Goal: Task Accomplishment & Management: Manage account settings

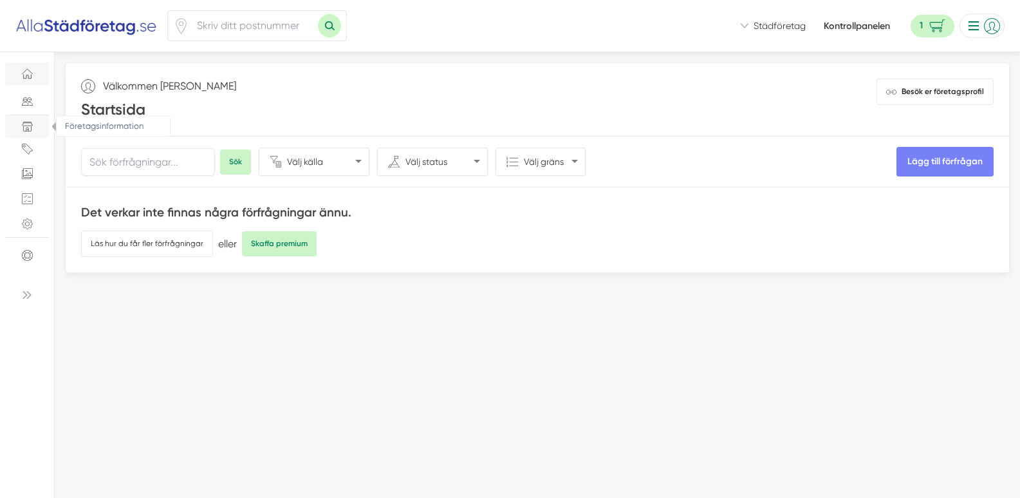
click at [33, 126] on span "Företagsinformation" at bounding box center [26, 126] width 23 height 11
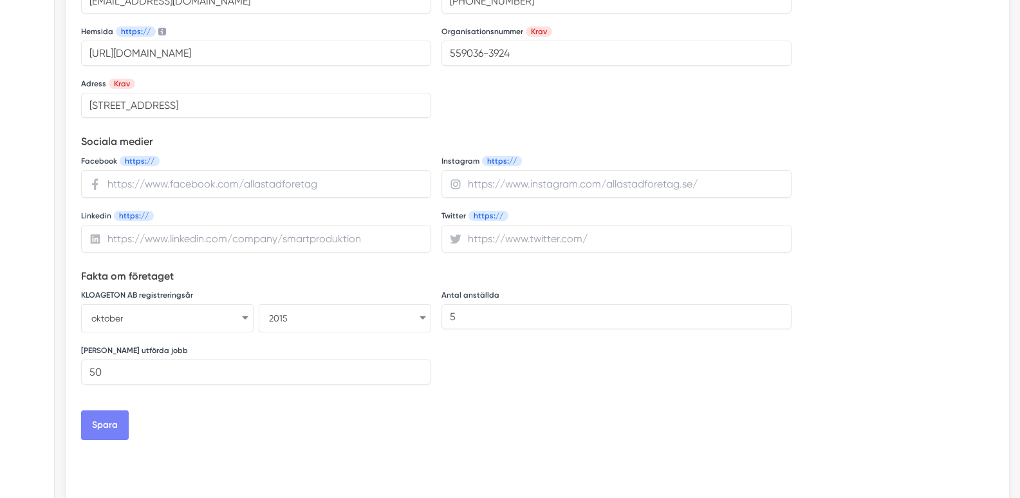
scroll to position [515, 0]
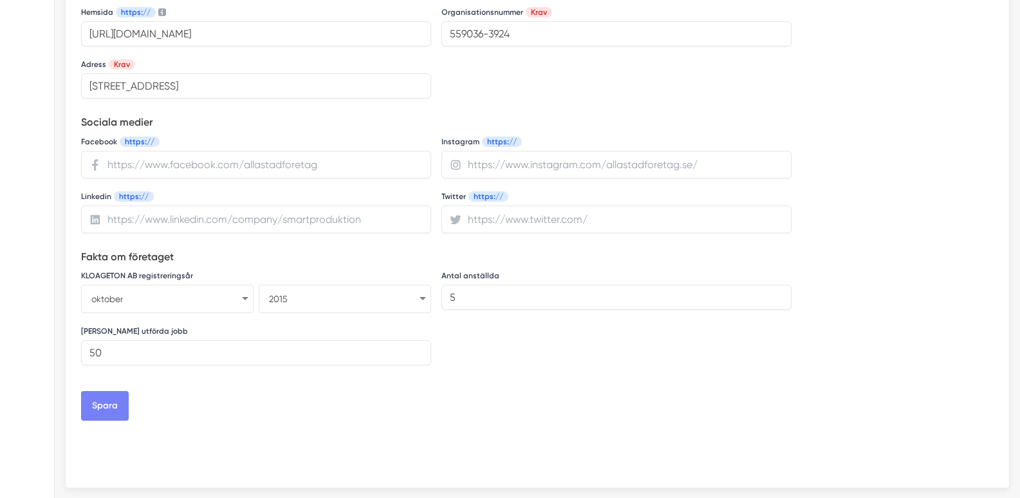
click at [248, 298] on select "januari februari mars april maj juni juli augusti september oktober november de…" at bounding box center [167, 299] width 173 height 28
click at [289, 267] on h5 "Fakta om företaget" at bounding box center [436, 257] width 711 height 19
drag, startPoint x: 216, startPoint y: 273, endPoint x: 129, endPoint y: 277, distance: 87.6
click at [129, 277] on div "KLOAGETON AB registreringsår januari februari mars april maj juni juli augusti …" at bounding box center [256, 290] width 350 height 45
drag, startPoint x: 194, startPoint y: 272, endPoint x: 126, endPoint y: 273, distance: 68.2
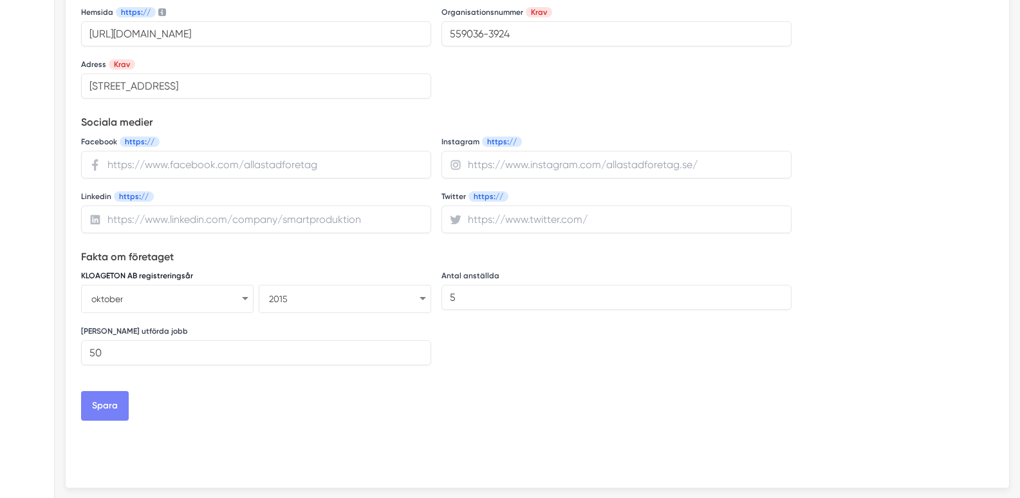
click at [126, 273] on div "KLOAGETON AB registreringsår januari februari mars april maj juni juli augusti …" at bounding box center [256, 290] width 350 height 45
click at [248, 297] on select "januari februari mars april maj juni juli augusti september oktober november de…" at bounding box center [167, 299] width 173 height 28
select select "11"
click at [81, 285] on select "januari februari mars april maj juni juli augusti september oktober november de…" at bounding box center [167, 299] width 173 height 28
click at [243, 301] on select "januari februari mars april maj juni juli augusti september oktober november de…" at bounding box center [167, 299] width 173 height 28
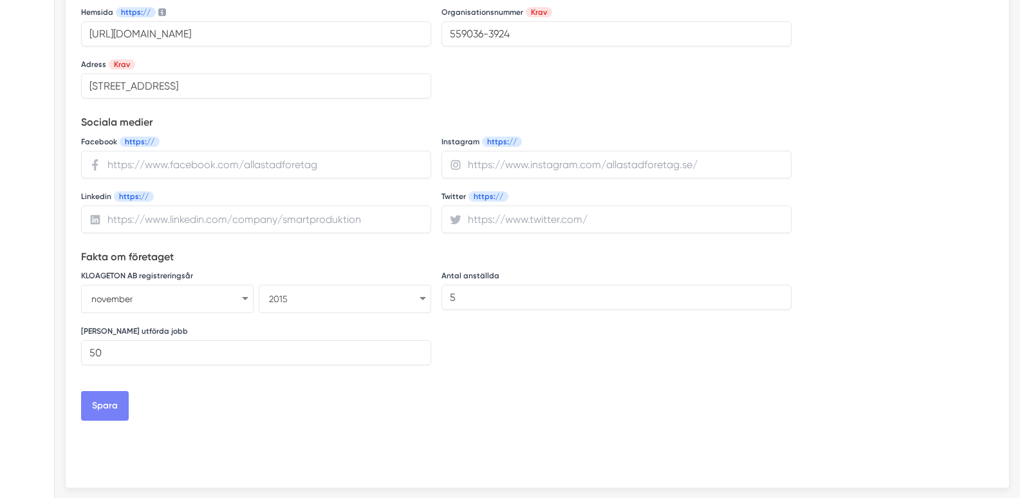
click at [354, 305] on select "1925 1926 1927 1928 1929 1930 1931 1932 1933 1934 1935 1936 1937 1938 1939 1940…" at bounding box center [345, 299] width 173 height 28
click at [259, 285] on select "1925 1926 1927 1928 1929 1930 1931 1932 1933 1934 1935 1936 1937 1938 1939 1940…" at bounding box center [345, 299] width 173 height 28
click at [164, 216] on input "url" at bounding box center [256, 219] width 350 height 28
paste input "https://www.linkedin.com/in/kloageton-ab-70bb09380/"
type input "https://www.linkedin.com/in/kloageton-ab-70bb09380/"
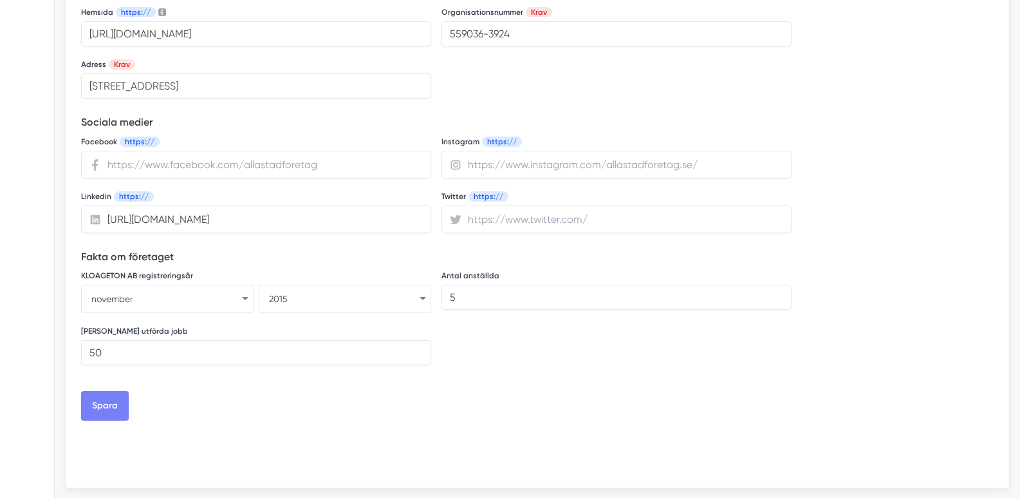
click at [178, 164] on input "url" at bounding box center [256, 165] width 350 height 28
paste input "https://www.facebook.com/profile.php?id=61580603795841"
type input "https://www.facebook.com/profile.php?id=61580603795841"
click at [91, 403] on button "Spara" at bounding box center [105, 406] width 48 height 30
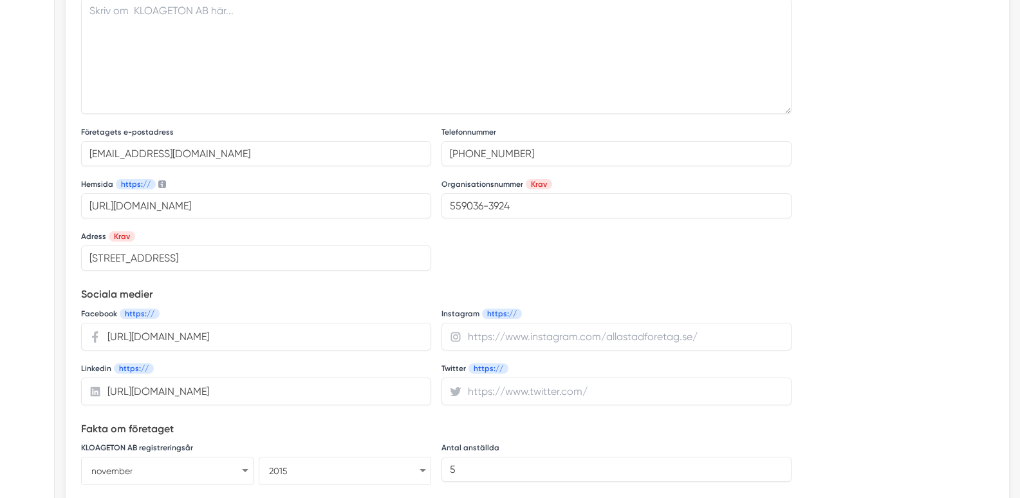
scroll to position [322, 0]
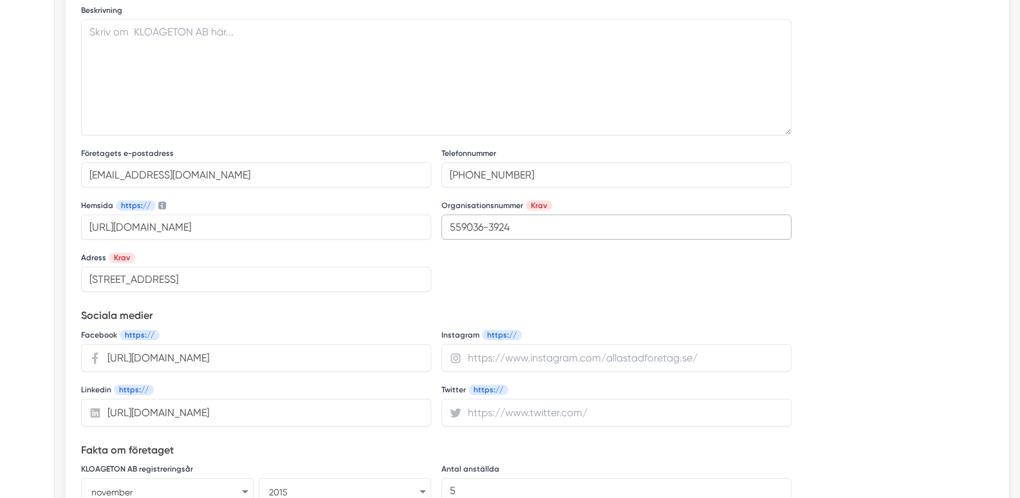
drag, startPoint x: 491, startPoint y: 229, endPoint x: 478, endPoint y: 236, distance: 15.0
click at [478, 236] on input "559036-3924" at bounding box center [617, 226] width 350 height 25
click at [300, 285] on input "Bangårdsgatan 13, 753 20 Uppsala, Sverige" at bounding box center [256, 279] width 350 height 25
click at [483, 227] on input "5590363924" at bounding box center [617, 226] width 350 height 25
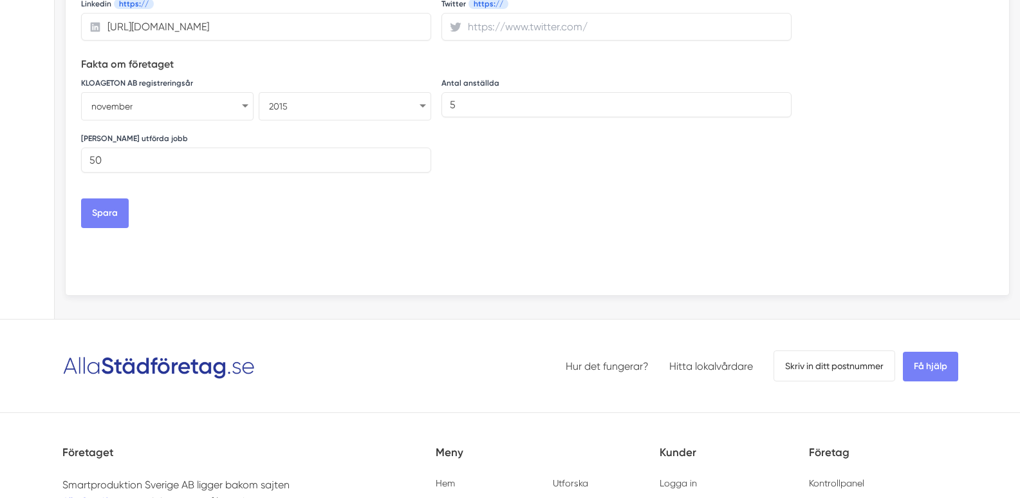
scroll to position [708, 0]
type input "559036-3924"
click at [113, 212] on button "Spara" at bounding box center [105, 213] width 48 height 30
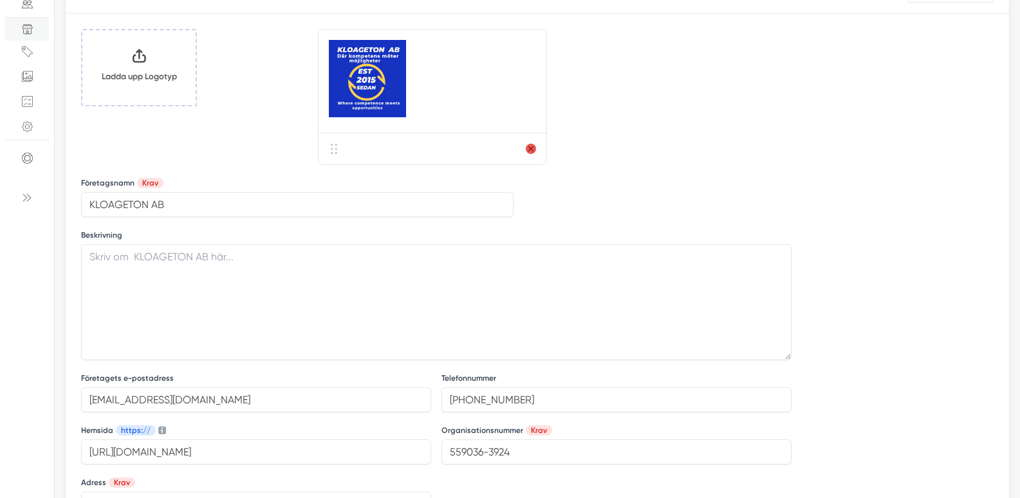
scroll to position [64, 0]
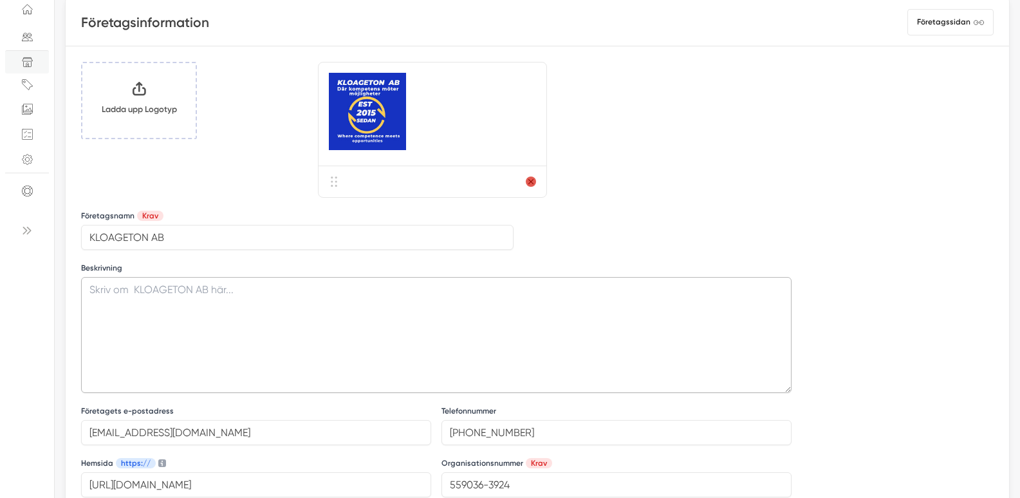
click at [158, 314] on textarea at bounding box center [436, 335] width 711 height 116
paste textarea "Vi erbjuder högkvalitativa städlösningar för både företag och privatkunder . Vå…"
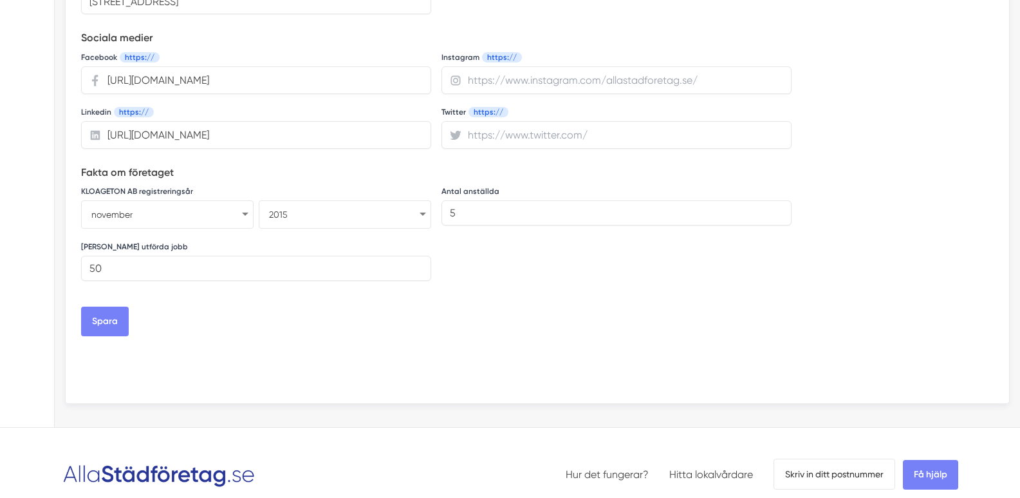
scroll to position [708, 0]
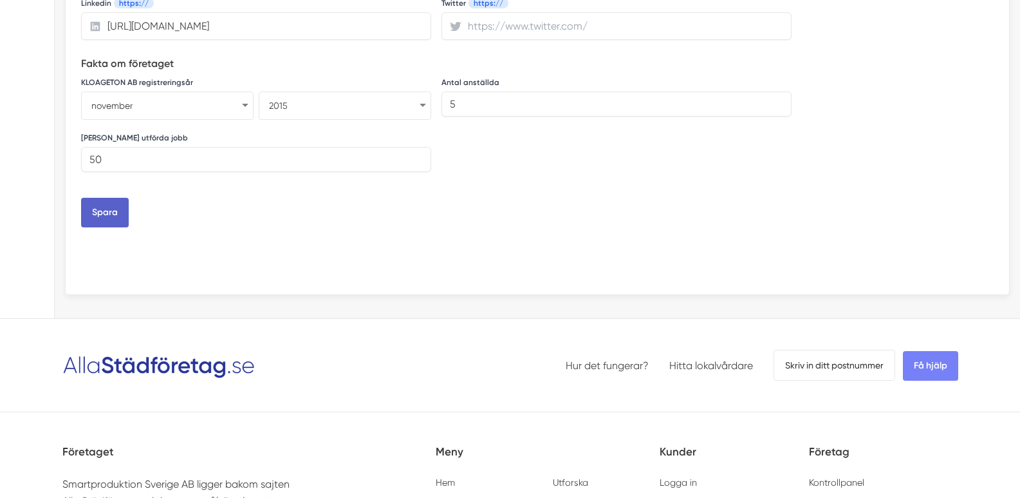
type textarea "Vi erbjuder högkvalitativa städlösningar för både företag och privatkunder . Vå…"
click at [109, 216] on button "Spara" at bounding box center [105, 213] width 48 height 30
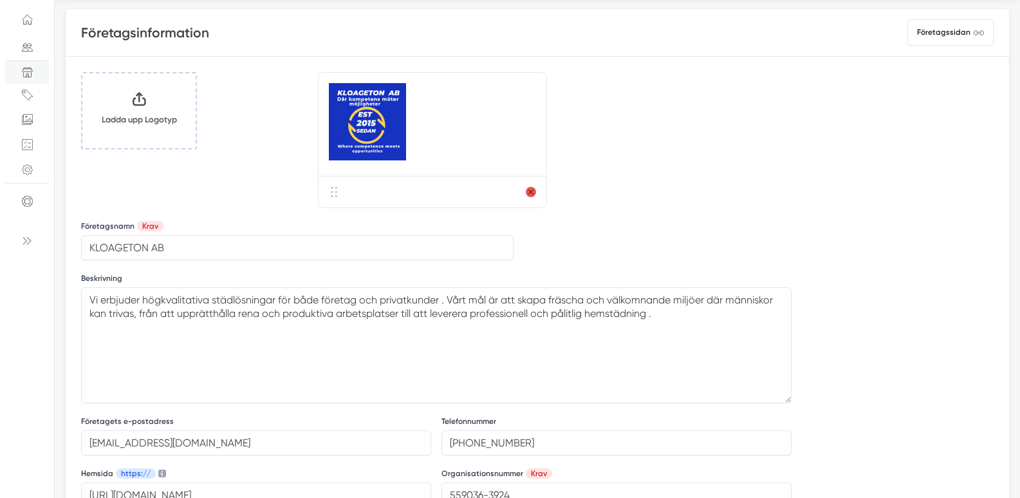
scroll to position [0, 0]
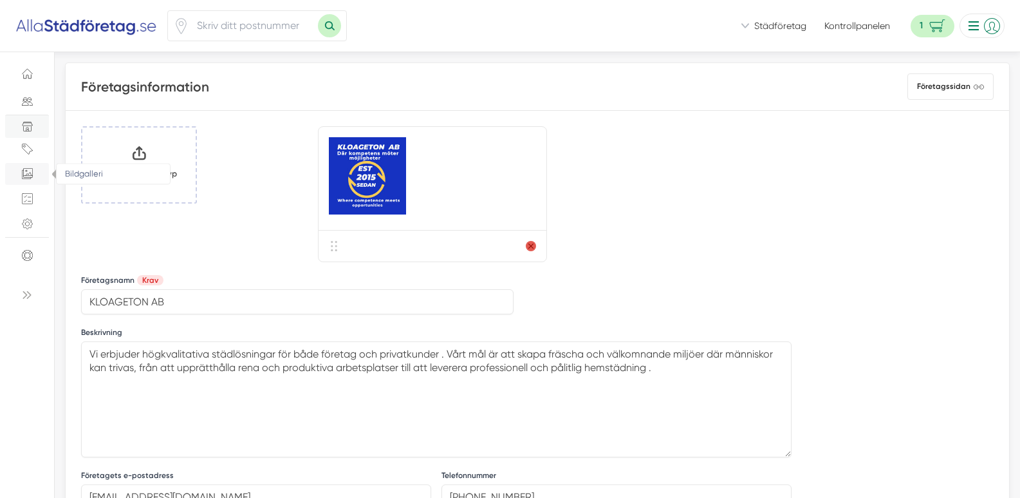
click at [39, 175] on link "Bildgalleri" at bounding box center [27, 174] width 44 height 23
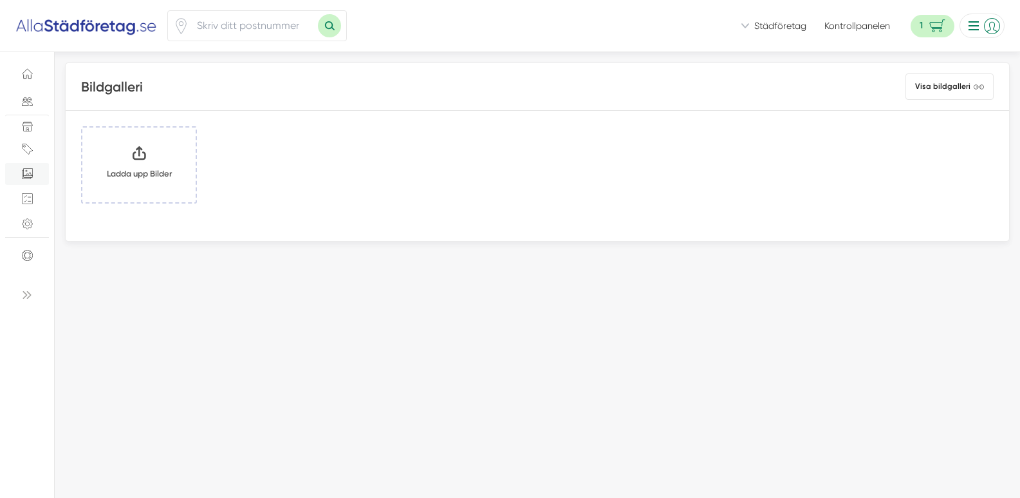
click at [147, 177] on input "Klicka här eller dra och släpp bilder här för att ladda upp" at bounding box center [138, 164] width 113 height 75
click at [155, 172] on input "Klicka här eller dra och släpp bilder här för att ladda upp" at bounding box center [138, 164] width 113 height 75
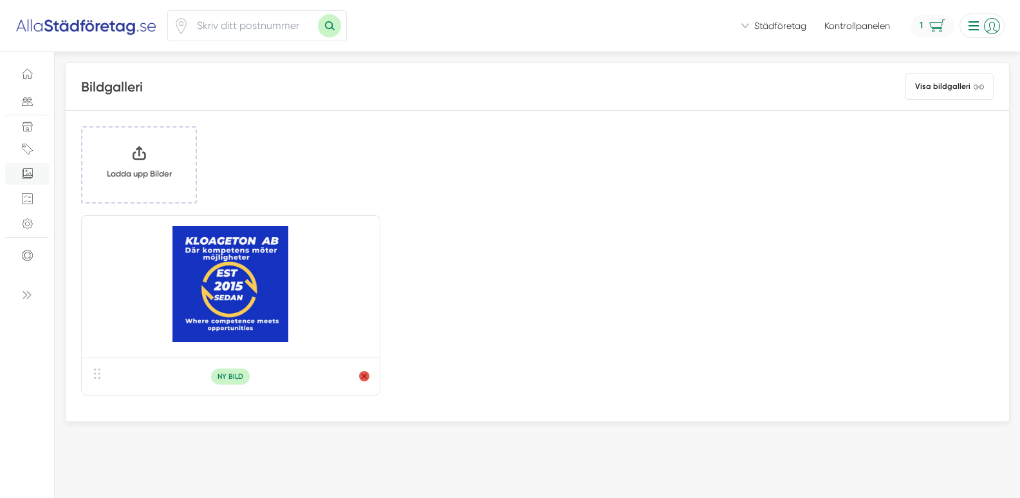
click at [925, 29] on span "1" at bounding box center [933, 26] width 44 height 23
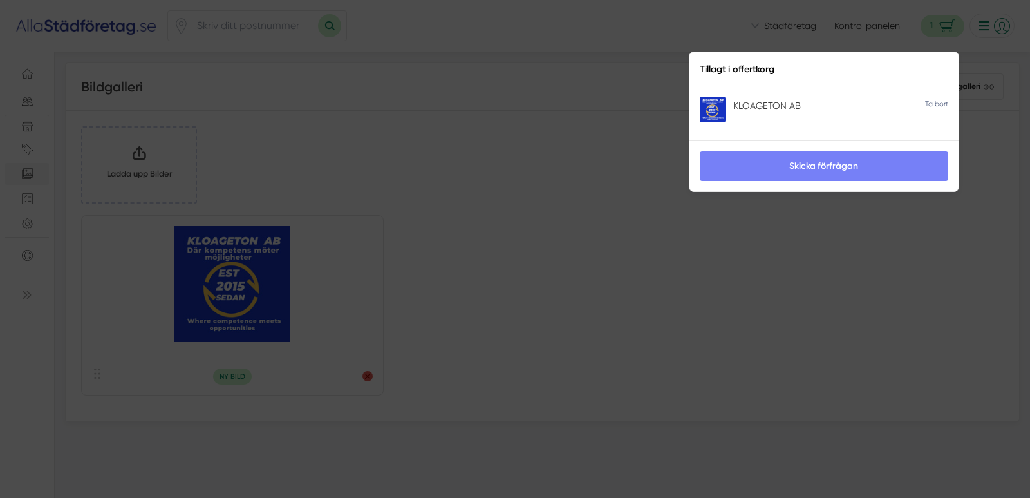
click at [934, 99] on icon at bounding box center [936, 103] width 23 height 12
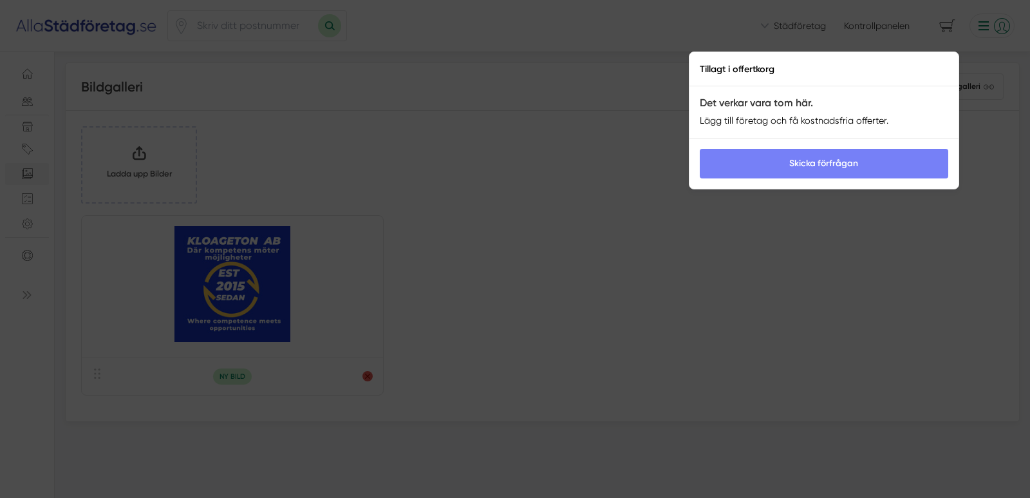
click at [510, 135] on div at bounding box center [515, 249] width 1030 height 498
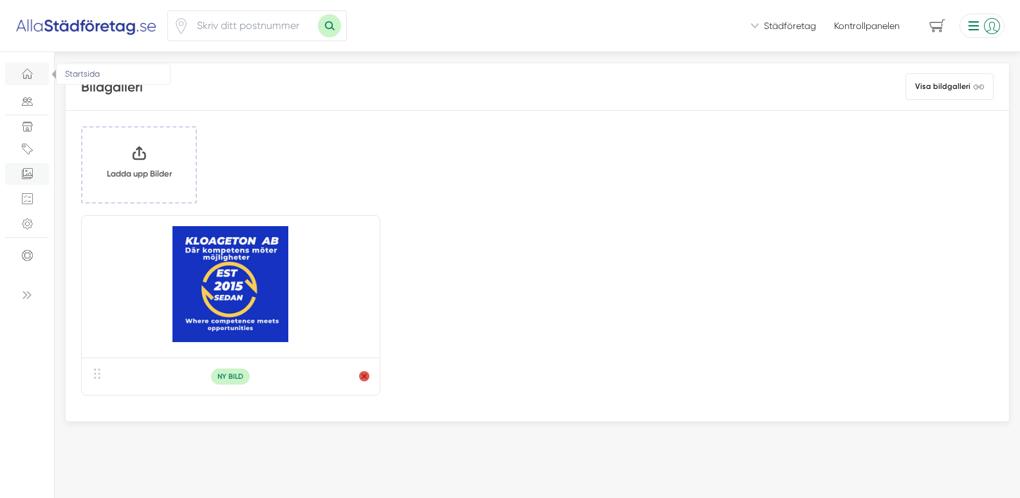
click at [35, 77] on span "Startsida" at bounding box center [26, 73] width 23 height 11
click at [30, 70] on icon "Startsida" at bounding box center [27, 73] width 11 height 11
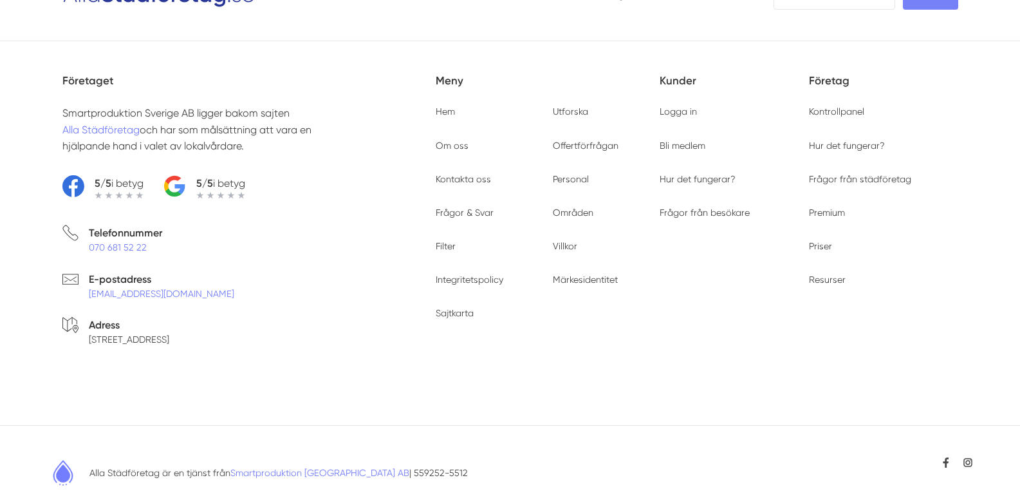
scroll to position [901, 0]
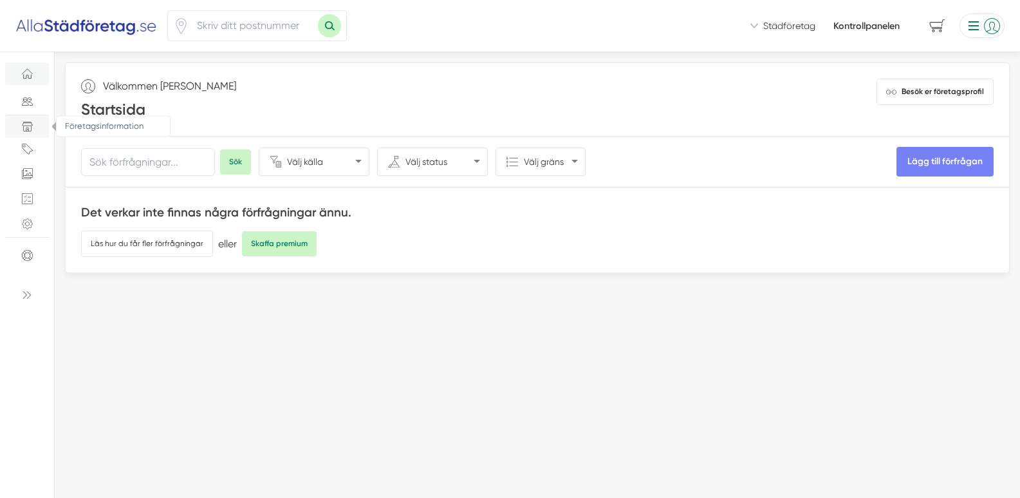
click at [25, 129] on icon "Företagsinformation" at bounding box center [27, 126] width 11 height 11
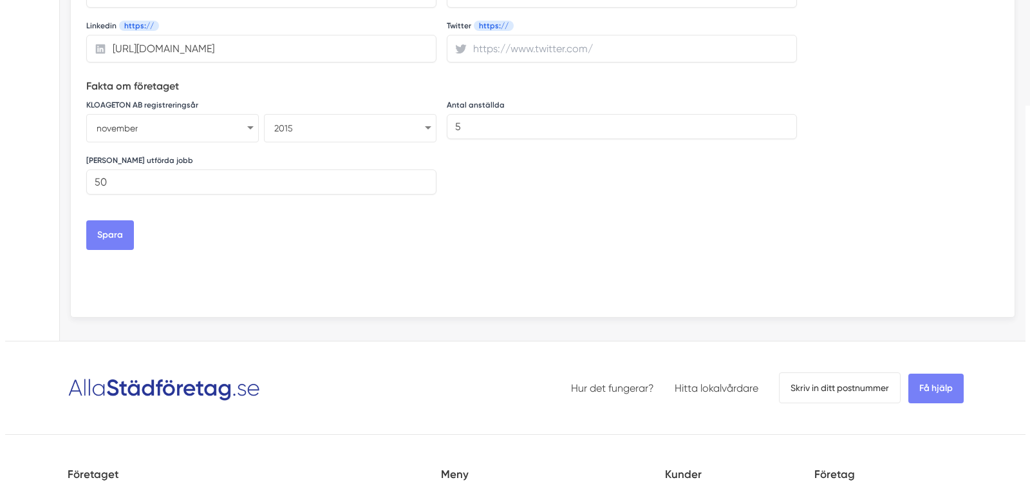
scroll to position [708, 0]
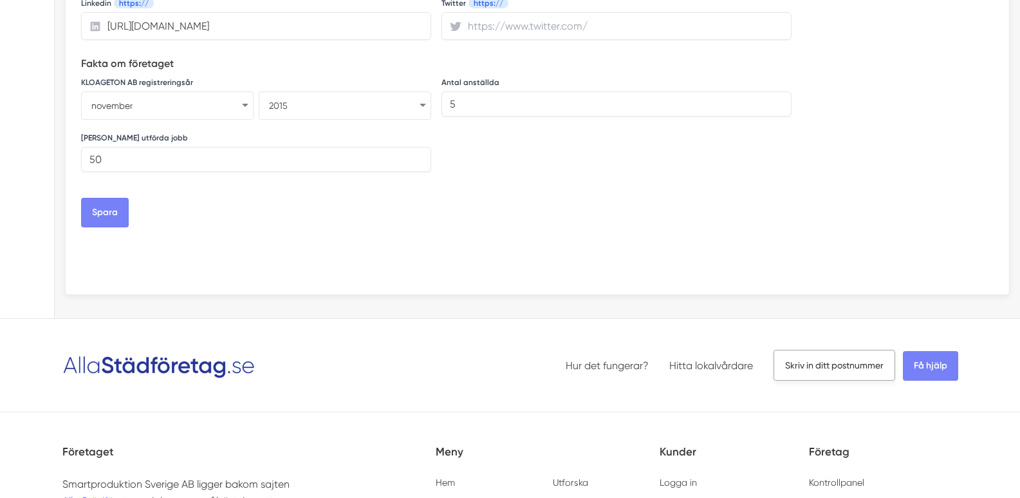
click at [833, 368] on span "Skriv in ditt postnummer" at bounding box center [835, 365] width 122 height 31
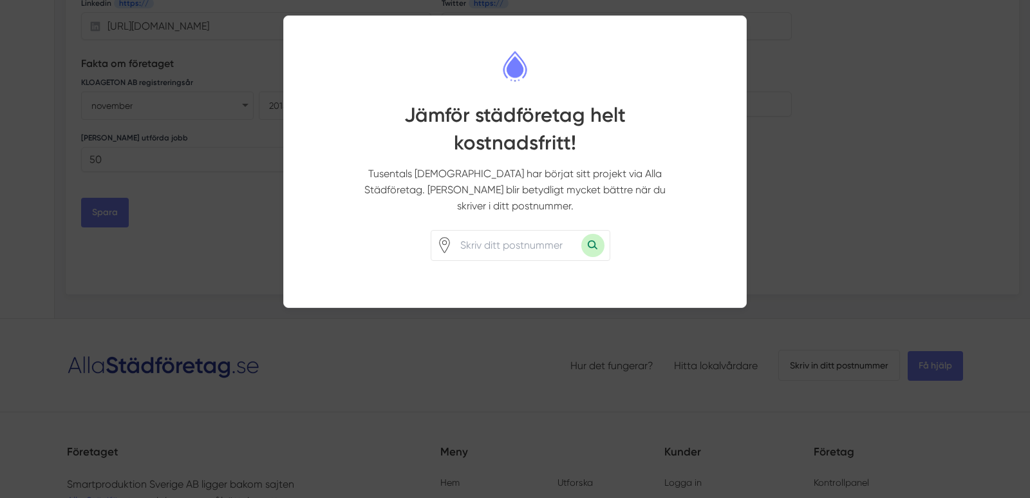
click at [488, 230] on input "number" at bounding box center [517, 245] width 129 height 30
type input "57320"
click at [595, 234] on button "Sök med postnummer" at bounding box center [592, 245] width 23 height 23
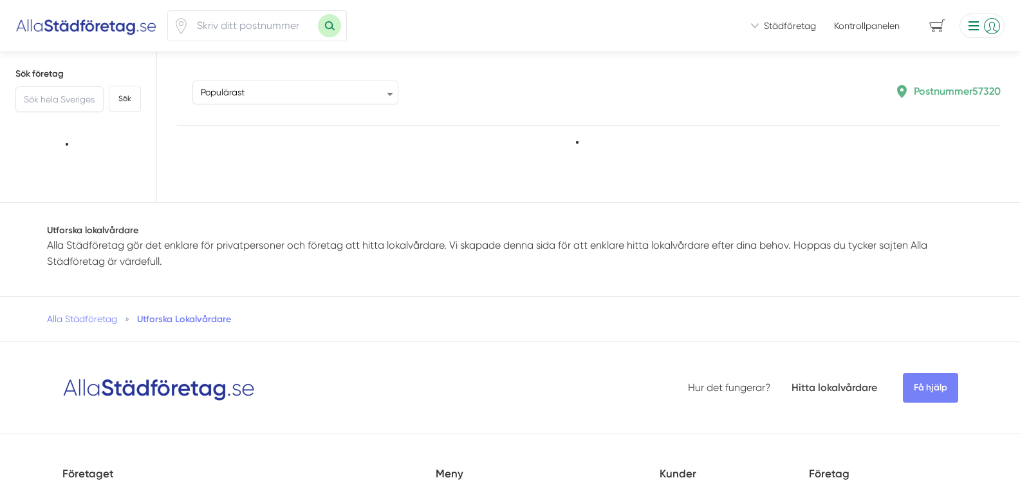
type input "57320"
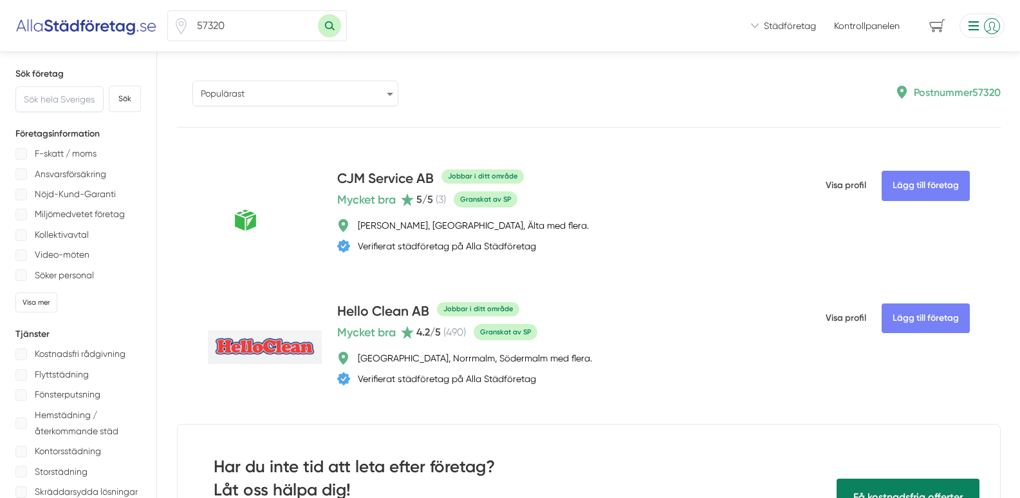
click at [372, 96] on select "Populärast Högst omdöme Flest omdömen Senaste uppdaterade Nyaste företaget på A…" at bounding box center [295, 93] width 206 height 26
select select "newest-on-platform"
click at [192, 80] on select "Populärast Högst omdöme Flest omdömen Senaste uppdaterade Nyaste företaget på A…" at bounding box center [295, 93] width 206 height 26
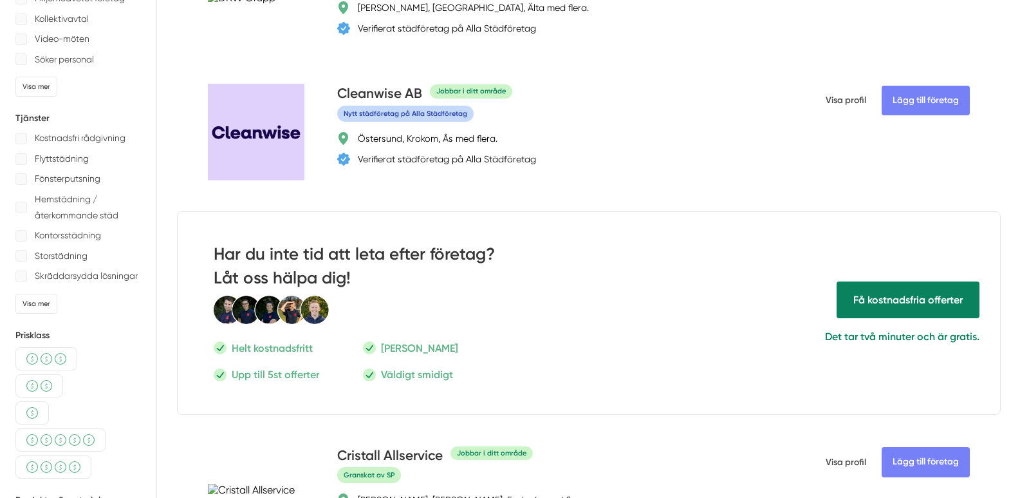
scroll to position [193, 0]
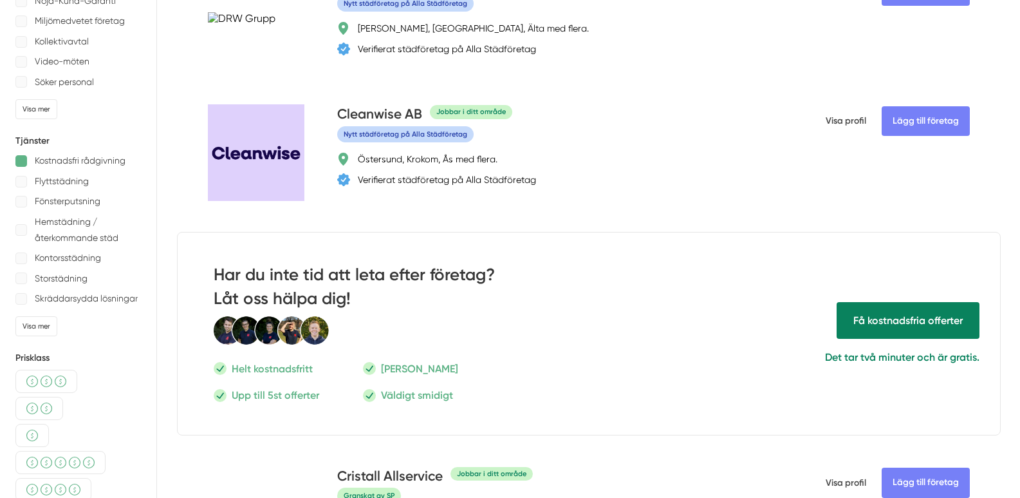
click at [21, 158] on div at bounding box center [21, 161] width 12 height 12
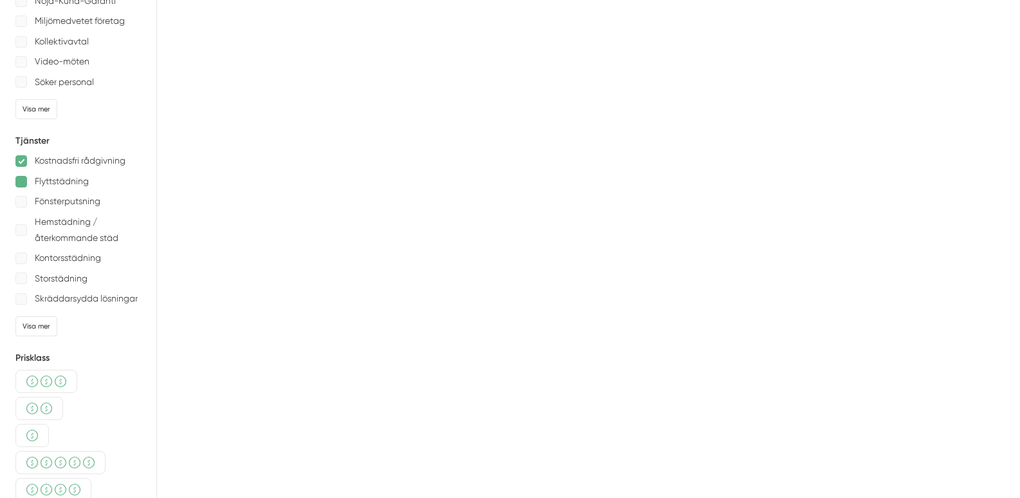
click at [21, 177] on div at bounding box center [21, 182] width 12 height 12
click at [19, 202] on div at bounding box center [21, 202] width 12 height 12
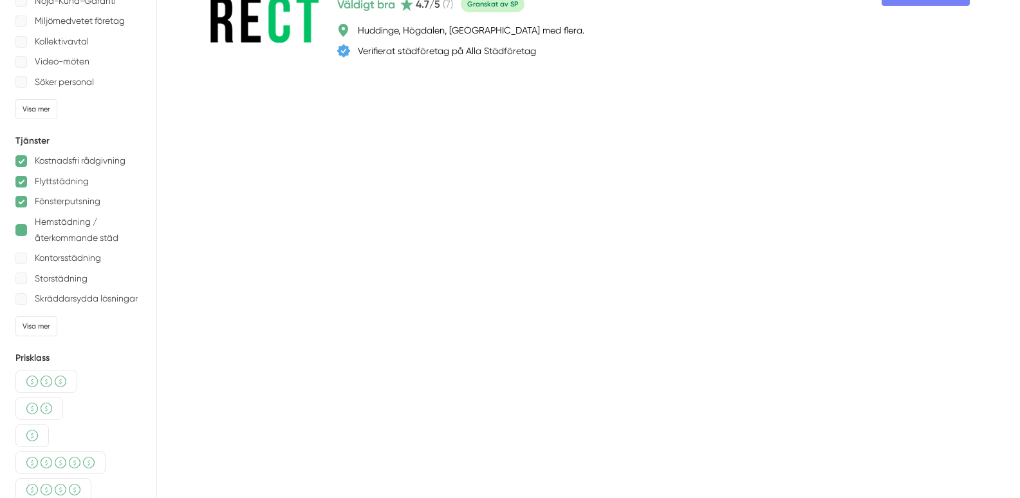
click at [19, 225] on div at bounding box center [21, 230] width 12 height 12
click at [20, 258] on div at bounding box center [21, 258] width 12 height 12
click at [24, 274] on div at bounding box center [21, 278] width 12 height 12
click at [22, 299] on div at bounding box center [21, 299] width 12 height 12
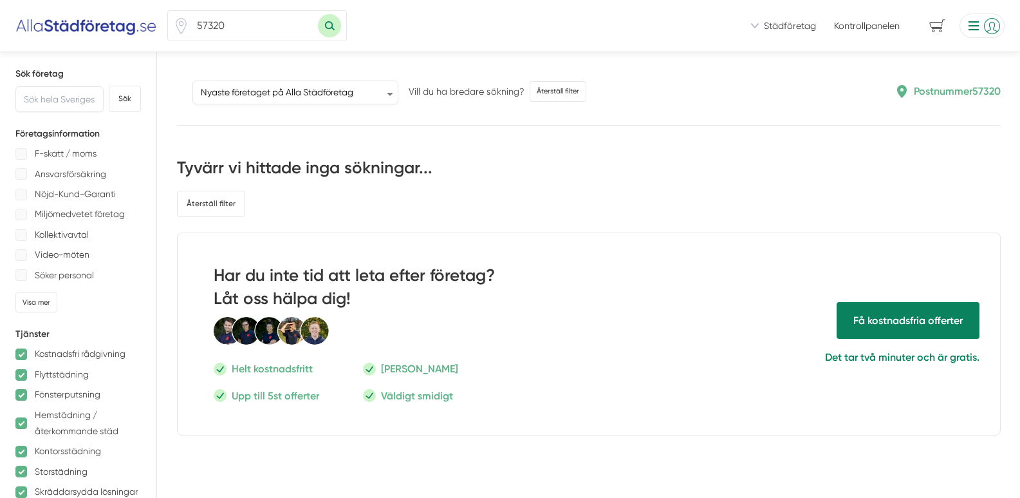
click at [976, 24] on li at bounding box center [980, 26] width 50 height 24
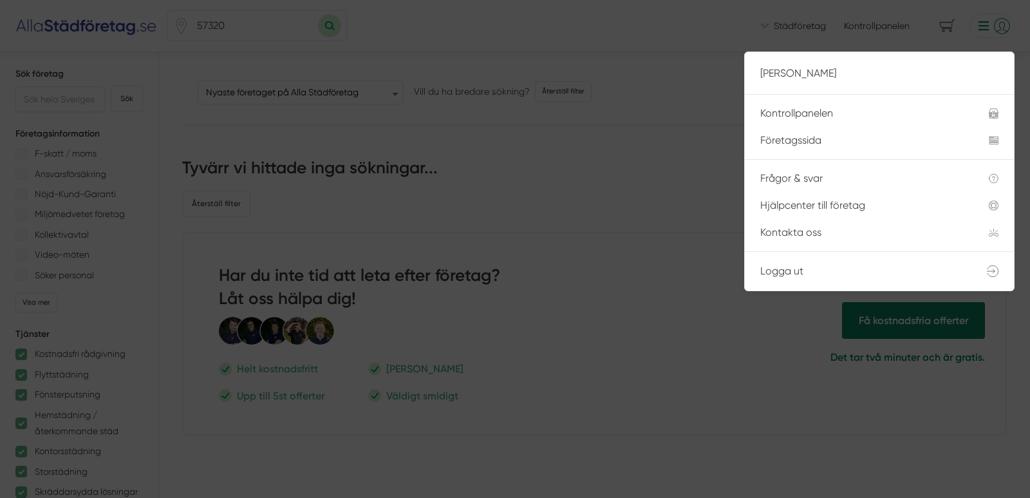
click at [675, 207] on div at bounding box center [515, 249] width 1030 height 498
